Goal: Task Accomplishment & Management: Complete application form

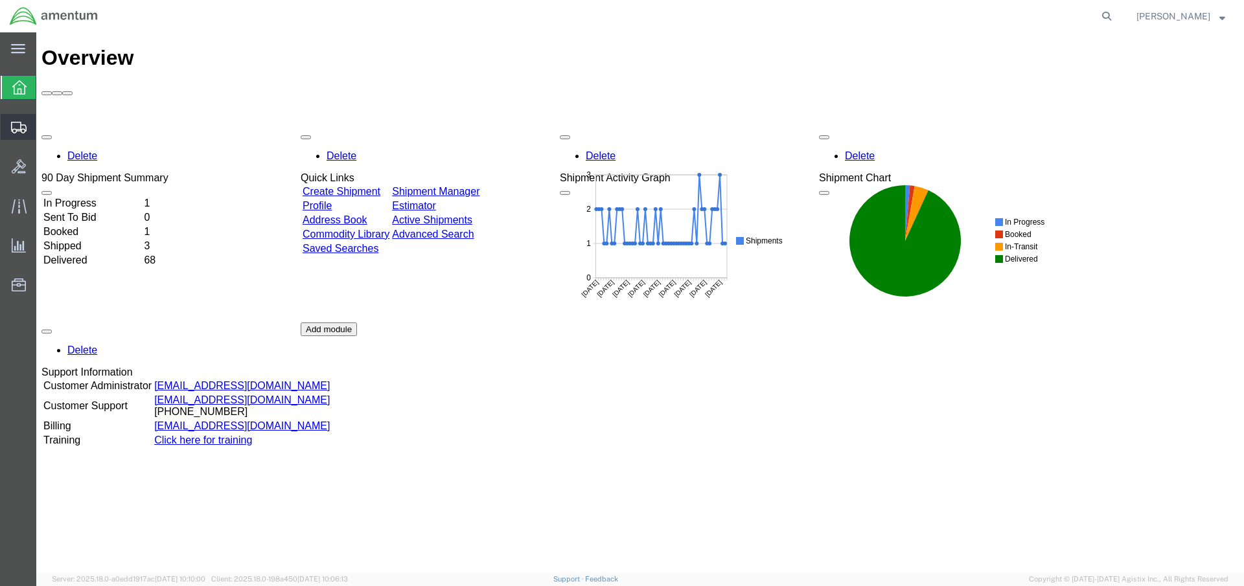
click at [0, 0] on span "Create Shipment" at bounding box center [0, 0] width 0 height 0
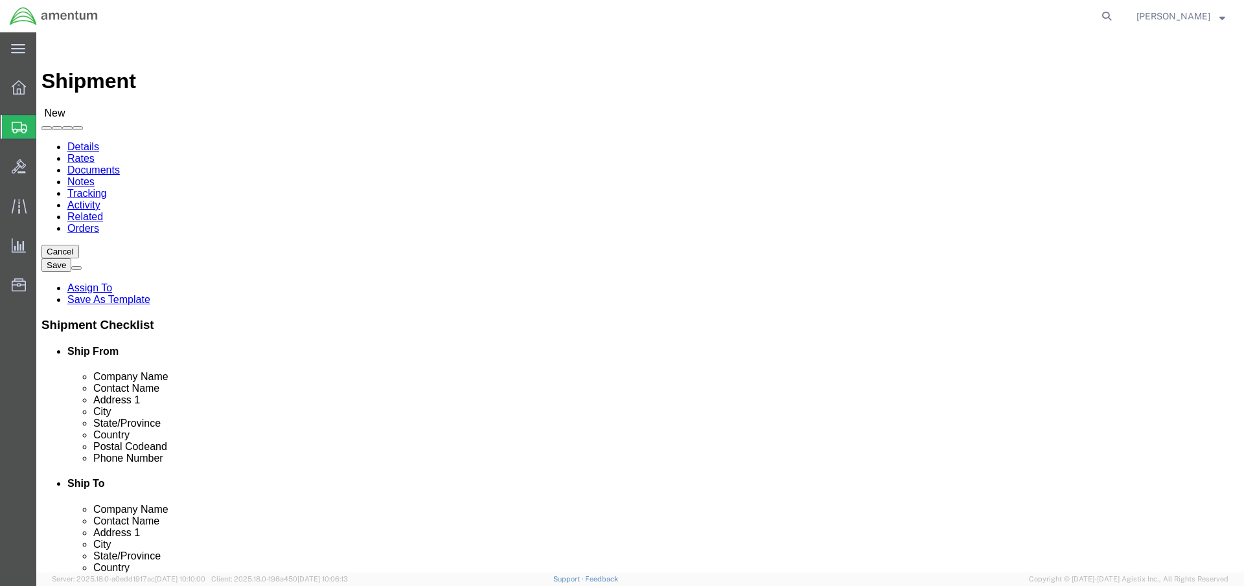
select select
click body "Shipment New Details Rates Documents Notes Tracking Activity Related Orders Can…"
select select "MYPROFILE"
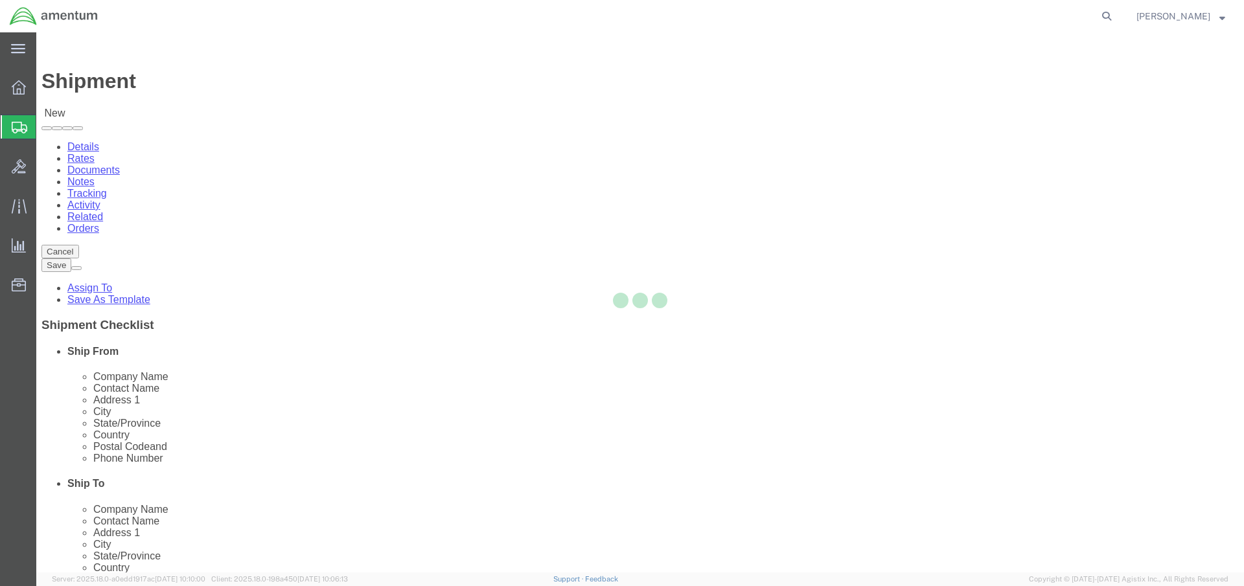
select select "FL"
